Goal: Find specific page/section: Find specific page/section

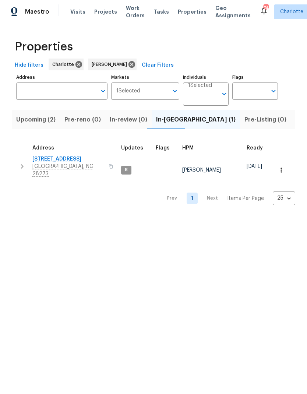
click at [39, 17] on div "Maestro" at bounding box center [24, 11] width 49 height 15
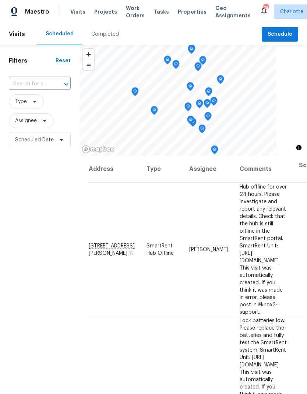
click at [127, 13] on span "Work Orders" at bounding box center [135, 11] width 19 height 15
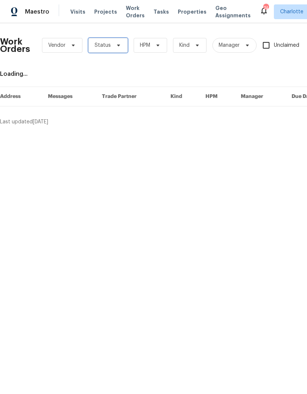
click at [110, 46] on span "Status" at bounding box center [107, 45] width 39 height 15
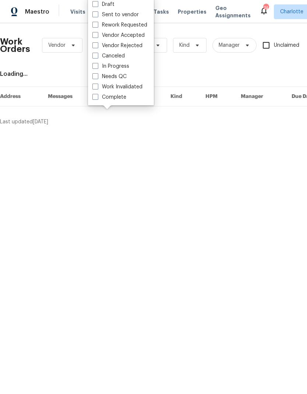
click at [121, 79] on label "Needs QC" at bounding box center [109, 76] width 34 height 7
click at [97, 78] on input "Needs QC" at bounding box center [94, 75] width 5 height 5
checkbox input "true"
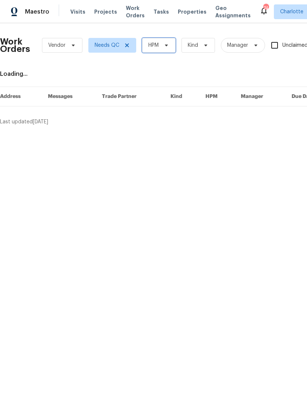
click at [162, 46] on span at bounding box center [165, 45] width 8 height 6
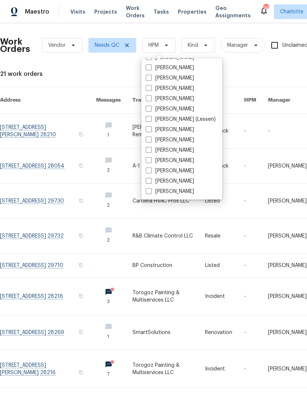
scroll to position [91, 0]
click at [178, 193] on label "[PERSON_NAME]" at bounding box center [170, 191] width 48 height 7
click at [150, 192] on input "[PERSON_NAME]" at bounding box center [148, 190] width 5 height 5
checkbox input "true"
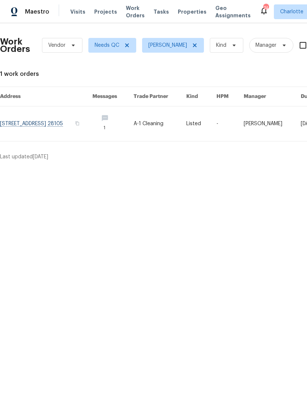
click at [39, 12] on span "Maestro" at bounding box center [37, 11] width 24 height 7
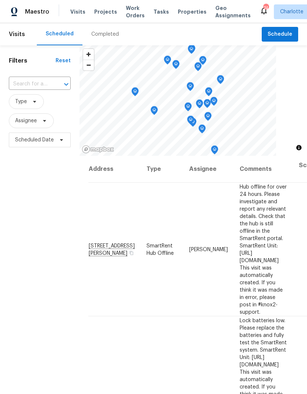
click at [60, 248] on div "Filters Reset ​ Type Assignee Scheduled Date" at bounding box center [39, 257] width 79 height 425
